Goal: Task Accomplishment & Management: Complete application form

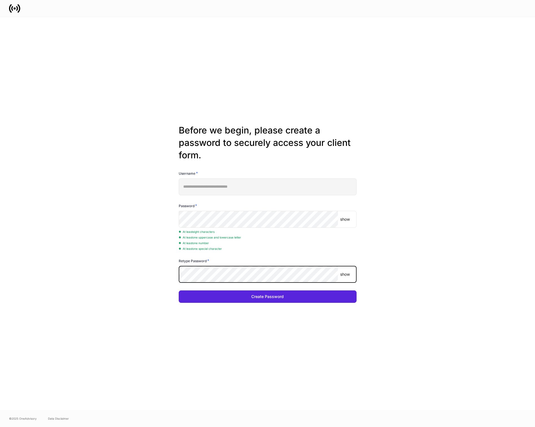
click at [138, 247] on div "**********" at bounding box center [267, 213] width 303 height 393
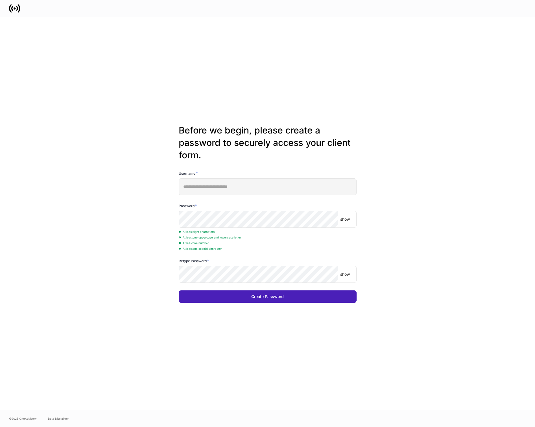
click at [238, 303] on button "Create Password" at bounding box center [268, 297] width 178 height 12
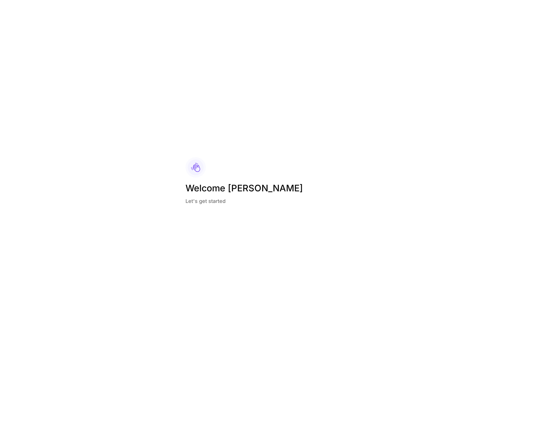
click at [168, 177] on div "Welcome Micah Let's get started" at bounding box center [267, 213] width 535 height 427
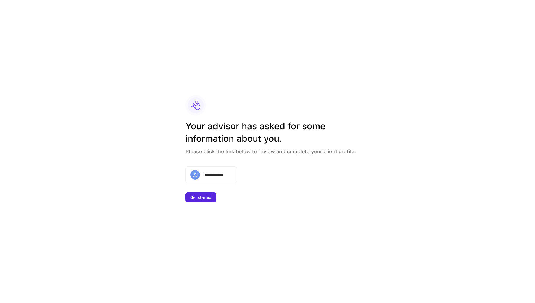
click at [232, 155] on div "Your advisor has asked for some information about you. Please click the link be…" at bounding box center [278, 143] width 184 height 46
click at [232, 154] on h4 "Please click the link below to review and complete your client profile." at bounding box center [278, 150] width 184 height 10
click at [232, 153] on h4 "Please click the link below to review and complete your client profile." at bounding box center [278, 150] width 184 height 10
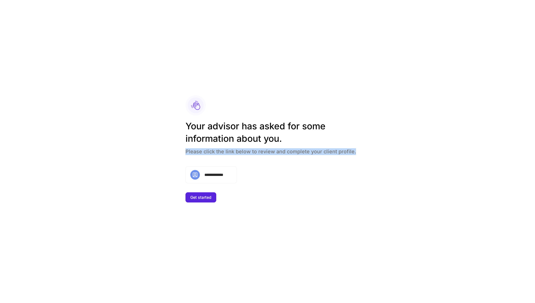
click at [216, 150] on h4 "Please click the link below to review and complete your client profile." at bounding box center [278, 150] width 184 height 10
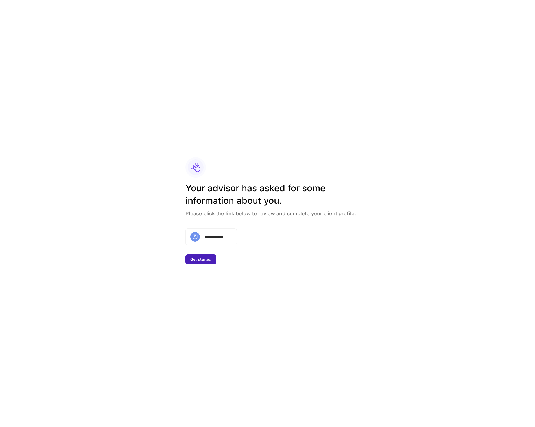
click at [206, 259] on div "Get started" at bounding box center [200, 260] width 21 height 4
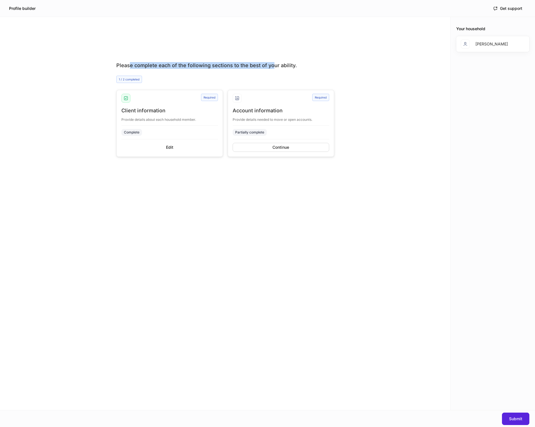
drag, startPoint x: 130, startPoint y: 66, endPoint x: 272, endPoint y: 63, distance: 142.4
click at [270, 63] on div "Please complete each of the following sections to the best of your ability." at bounding box center [225, 65] width 218 height 7
click at [282, 63] on div "Please complete each of the following sections to the best of your ability." at bounding box center [225, 65] width 218 height 7
click at [374, 218] on div "Please complete each of the following sections to the best of your ability. 1 /…" at bounding box center [225, 225] width 450 height 371
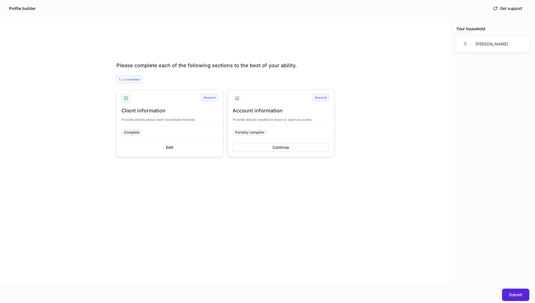
click at [84, 276] on div "Please complete each of the following sections to the best of your ability. 1 /…" at bounding box center [225, 163] width 450 height 247
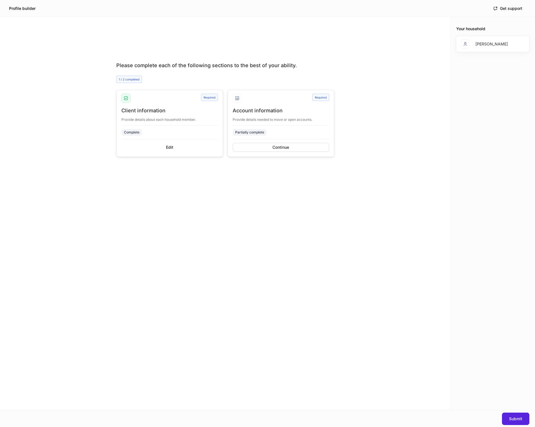
click at [138, 110] on div "Client information" at bounding box center [169, 110] width 97 height 7
click at [512, 418] on div "Submit" at bounding box center [515, 419] width 13 height 4
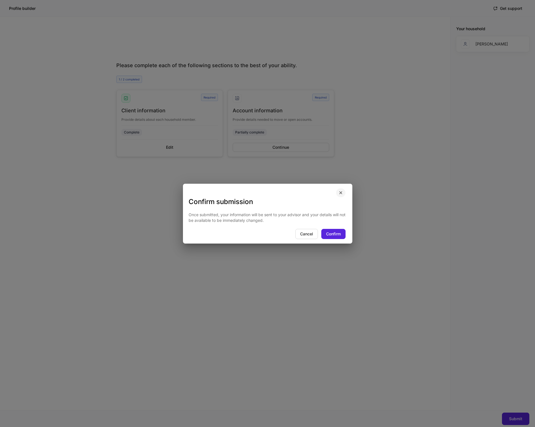
click at [341, 195] on icon "button" at bounding box center [341, 193] width 5 height 5
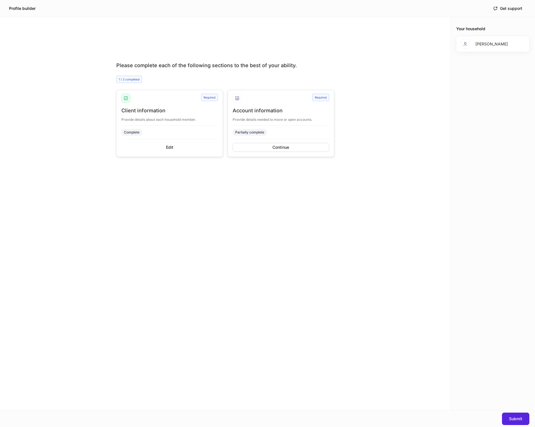
click at [278, 136] on div "Partially complete" at bounding box center [281, 132] width 97 height 14
click at [275, 141] on div "Account information Provide details needed to move or open accounts. Partially …" at bounding box center [281, 131] width 97 height 49
click at [270, 144] on button "Continue" at bounding box center [281, 147] width 97 height 9
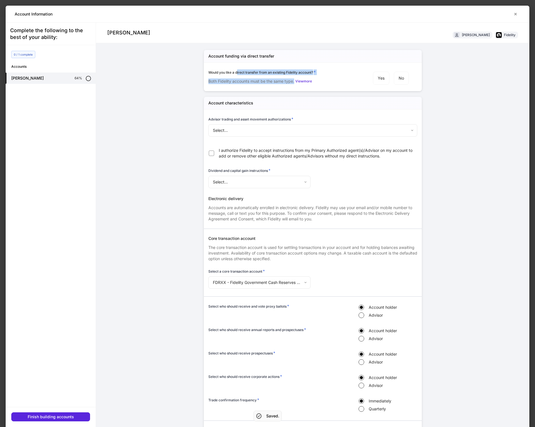
drag, startPoint x: 241, startPoint y: 74, endPoint x: 310, endPoint y: 75, distance: 69.2
click at [304, 76] on div "Would you like a direct transfer from an existing Fidelity account? * Both Fide…" at bounding box center [283, 76] width 151 height 15
click at [325, 73] on div "Would you like a direct transfer from an existing Fidelity account? *" at bounding box center [283, 72] width 151 height 6
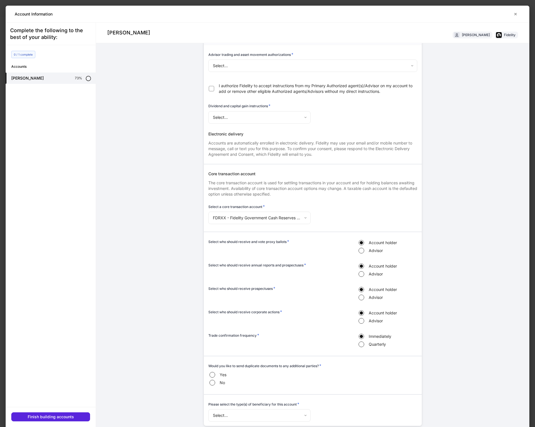
scroll to position [17, 0]
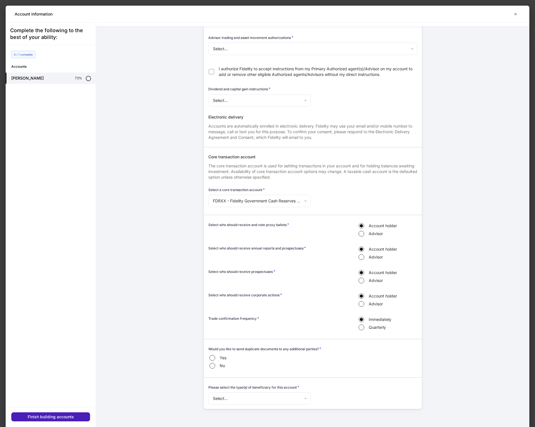
click at [81, 415] on button "Finish building accounts" at bounding box center [50, 417] width 79 height 9
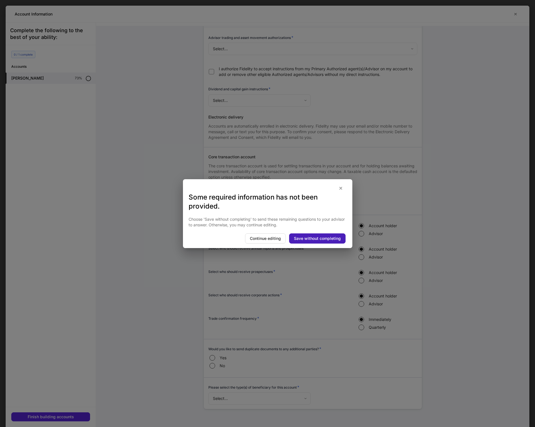
click at [309, 241] on div "Save without completing" at bounding box center [317, 239] width 47 height 4
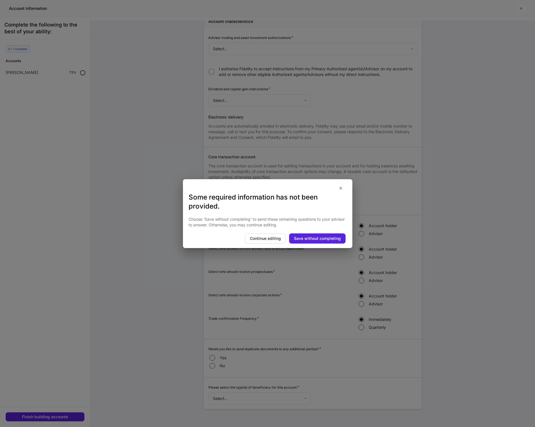
scroll to position [59, 0]
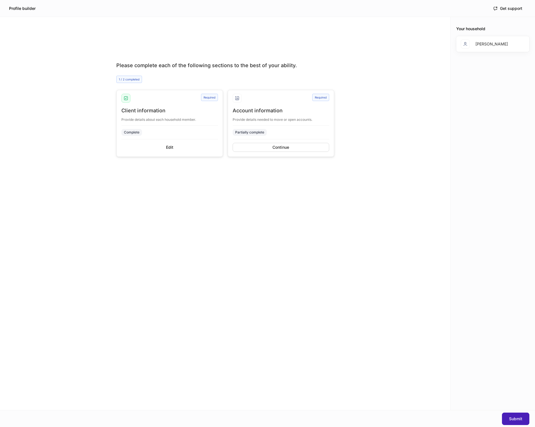
click at [514, 424] on button "Submit" at bounding box center [515, 419] width 27 height 12
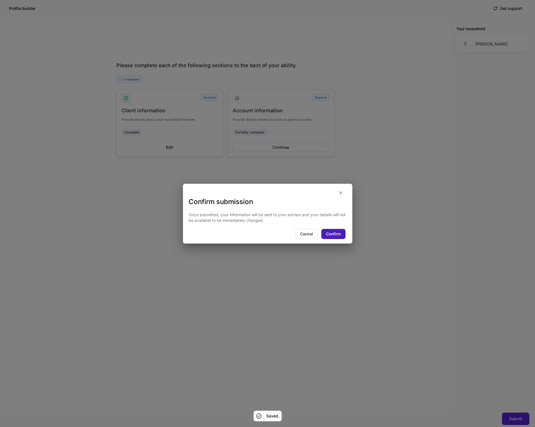
click at [339, 234] on div "Confirm" at bounding box center [333, 234] width 15 height 4
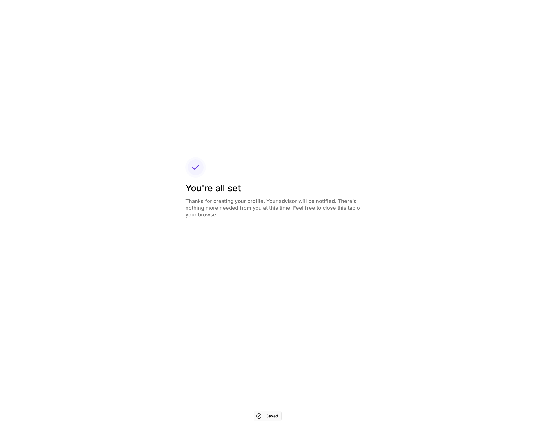
click at [153, 173] on div "You're all set Thanks for creating your profile. Your advisor will be notified.…" at bounding box center [267, 213] width 535 height 427
drag, startPoint x: 242, startPoint y: 197, endPoint x: 246, endPoint y: 198, distance: 4.1
click at [246, 198] on h4 "Thanks for creating your profile. Your advisor will be notified. There’s nothin…" at bounding box center [278, 207] width 184 height 24
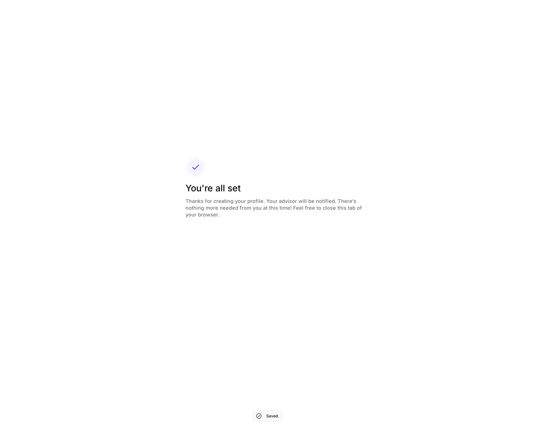
click at [249, 221] on div "You're all set Thanks for creating your profile. Your advisor will be notified.…" at bounding box center [278, 205] width 184 height 47
click at [154, 162] on div "You're all set Thanks for creating your profile. Your advisor will be notified.…" at bounding box center [267, 213] width 535 height 427
click at [158, 191] on div "You're all set Thanks for creating your profile. Your advisor has been notified…" at bounding box center [267, 213] width 535 height 427
